Goal: Information Seeking & Learning: Learn about a topic

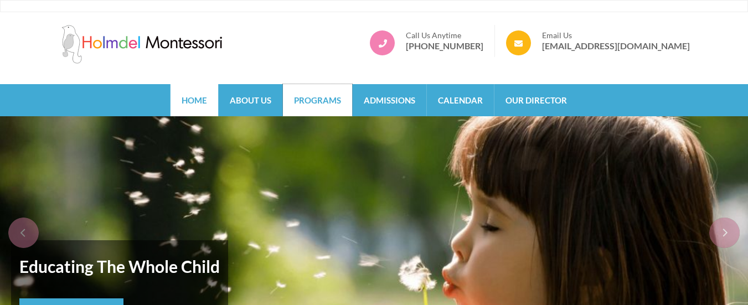
click at [326, 99] on link "Programs" at bounding box center [317, 100] width 69 height 32
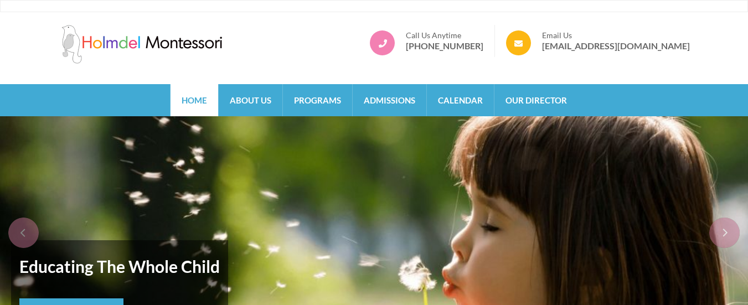
click at [209, 211] on img at bounding box center [374, 239] width 748 height 247
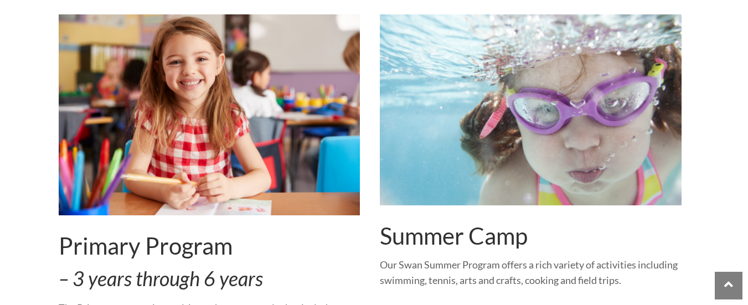
click at [283, 214] on div "Primary Program – 3 years through 6 years The Primary program is a multi-age th…" at bounding box center [210, 281] width 302 height 534
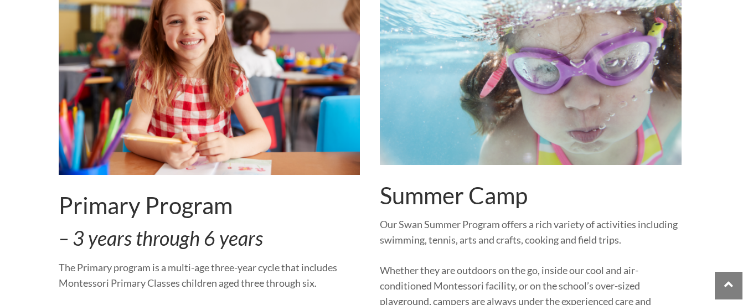
scroll to position [831, 0]
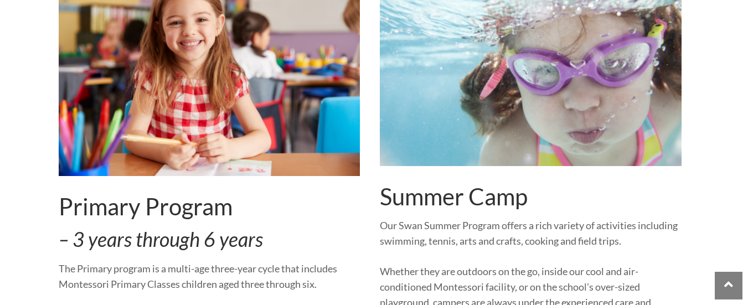
click at [229, 212] on h2 "Primary Program" at bounding box center [210, 207] width 302 height 28
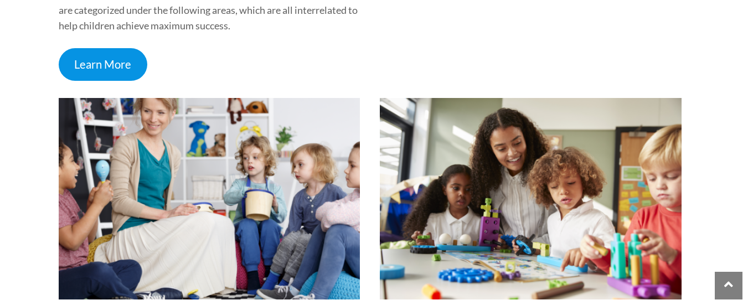
scroll to position [1270, 0]
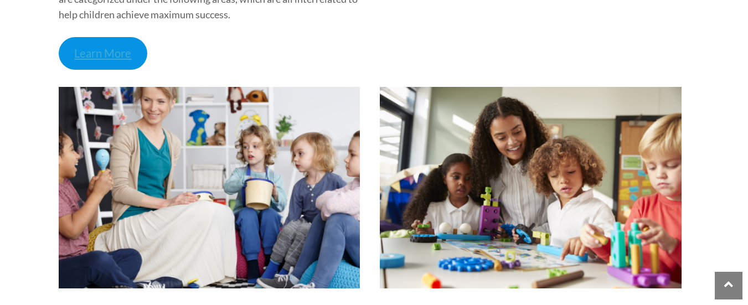
click at [103, 67] on link "Learn More" at bounding box center [103, 53] width 89 height 33
